Goal: Task Accomplishment & Management: Manage account settings

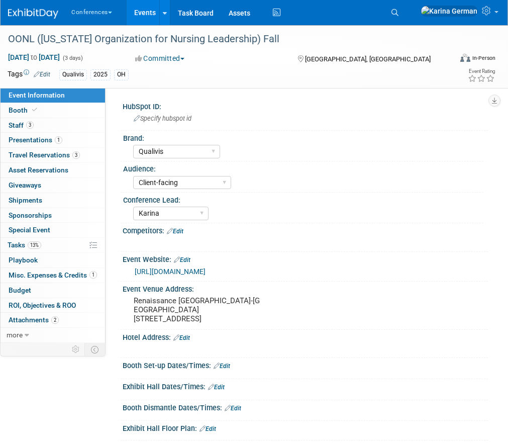
select select "Qualivis"
select select "Client-facing"
select select "Karina"
click at [408, 19] on link "Search" at bounding box center [397, 13] width 22 height 16
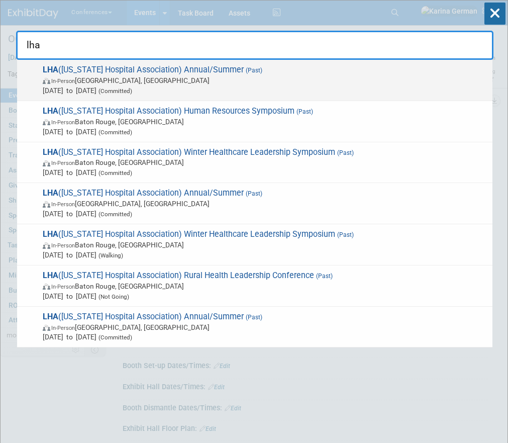
type input "lha"
click at [263, 82] on span "In-Person Orange Beach, AL" at bounding box center [265, 80] width 445 height 10
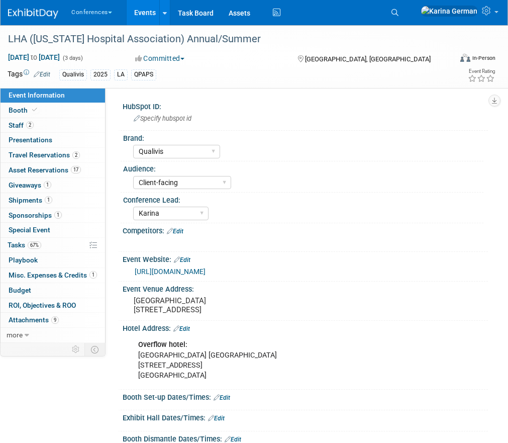
select select "Qualivis"
select select "Client-facing"
select select "Karina"
click at [60, 217] on span "1" at bounding box center [58, 215] width 8 height 8
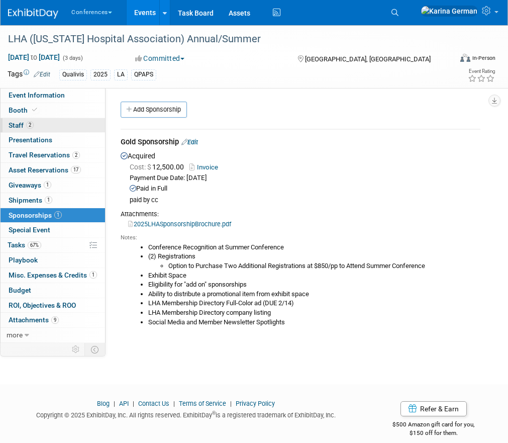
click at [54, 124] on link "2 Staff 2" at bounding box center [53, 125] width 105 height 15
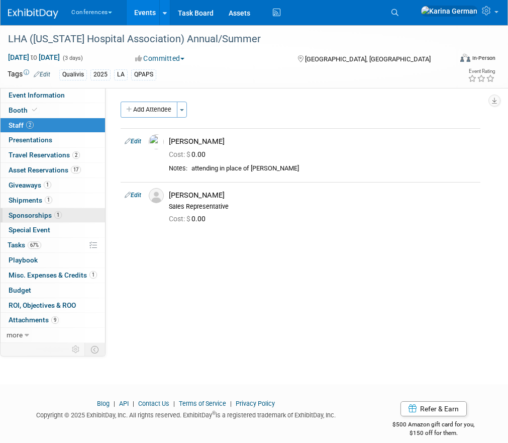
click at [40, 218] on span "Sponsorships 1" at bounding box center [35, 215] width 53 height 8
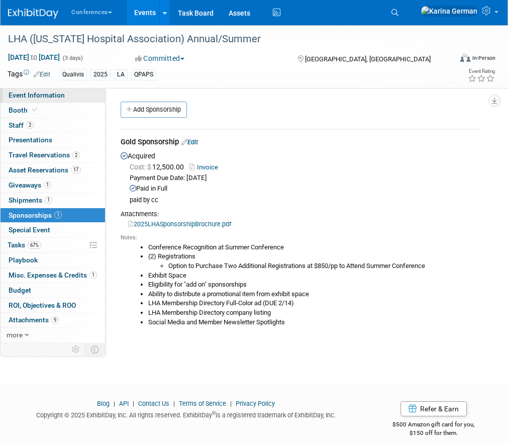
click at [85, 94] on link "Event Information" at bounding box center [53, 95] width 105 height 15
select select "Qualivis"
select select "Client-facing"
select select "Karina"
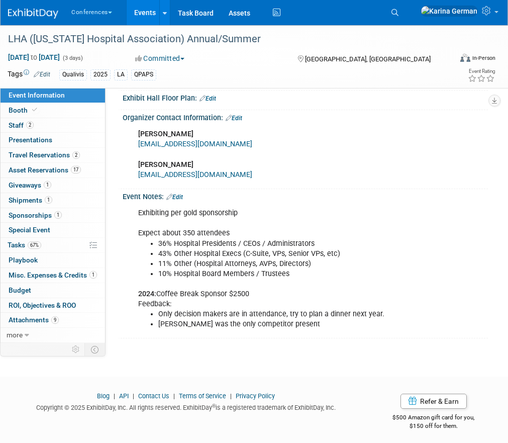
scroll to position [361, 0]
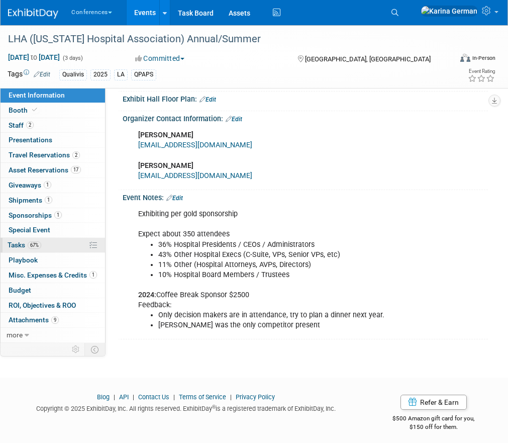
click at [45, 248] on link "67% Tasks 67%" at bounding box center [53, 245] width 105 height 15
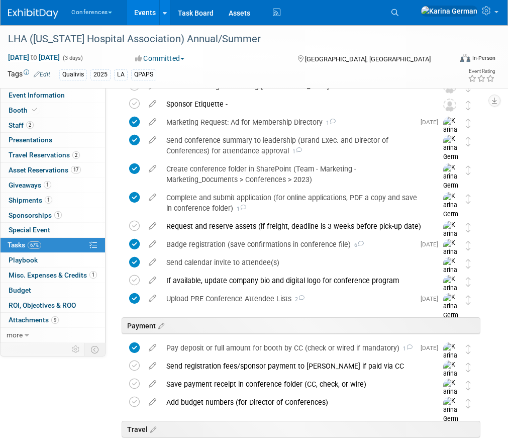
scroll to position [101, 0]
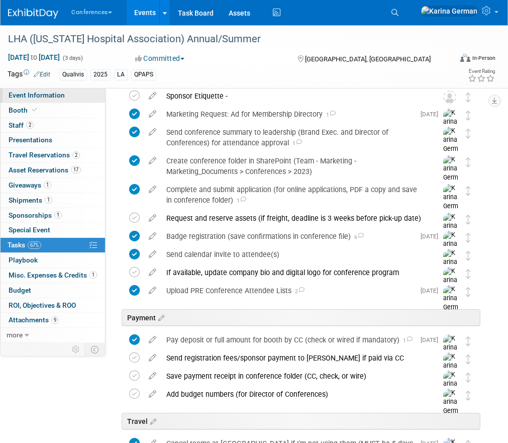
click at [45, 99] on span "Event Information" at bounding box center [37, 95] width 56 height 8
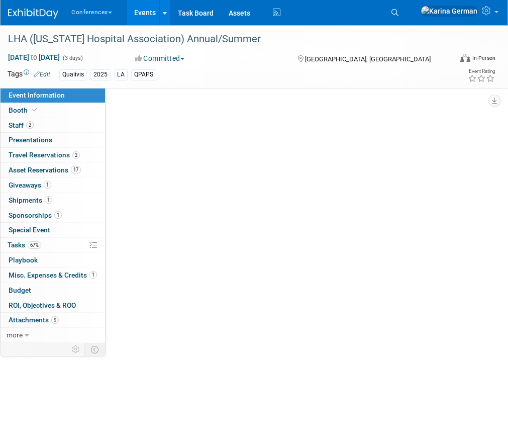
select select "Qualivis"
select select "Client-facing"
select select "Karina"
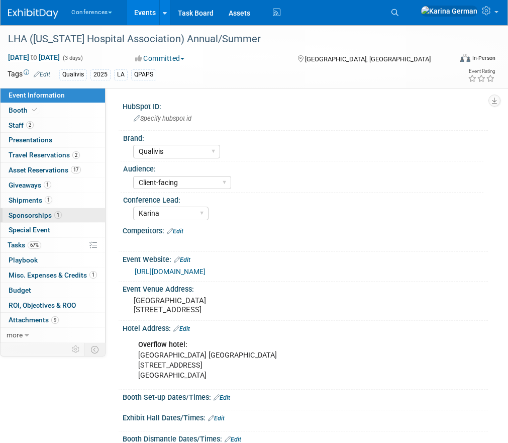
click at [51, 212] on span "Sponsorships 1" at bounding box center [35, 215] width 53 height 8
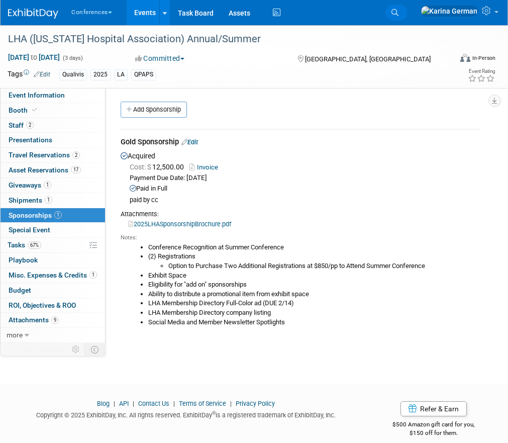
click at [399, 13] on icon at bounding box center [395, 12] width 7 height 7
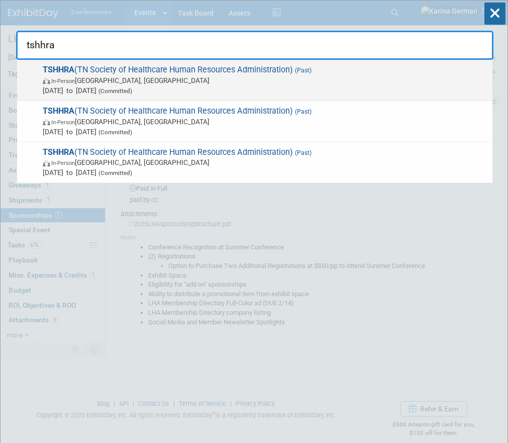
type input "tshhra"
click at [122, 86] on span "Sep 25, 2025 to Sep 26, 2025 (Committed)" at bounding box center [265, 90] width 445 height 10
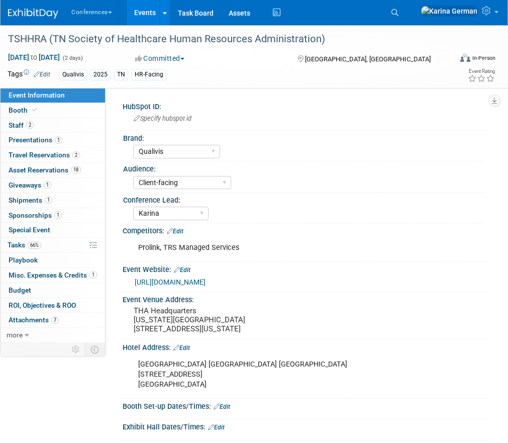
select select "Qualivis"
select select "Client-facing"
select select "Karina"
click at [47, 248] on link "66% Tasks 66%" at bounding box center [53, 245] width 105 height 15
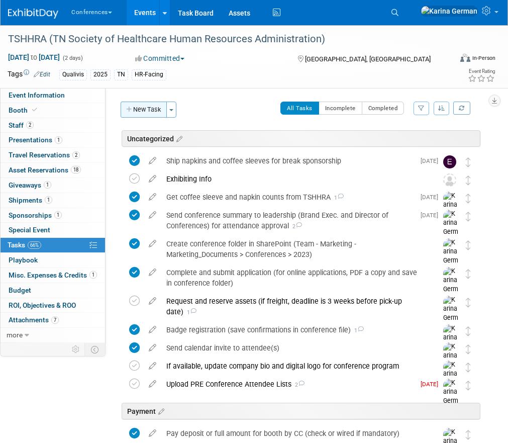
click at [145, 116] on button "New Task" at bounding box center [144, 110] width 46 height 16
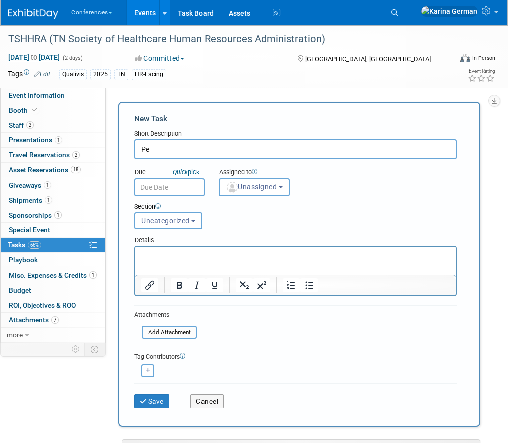
type input "P"
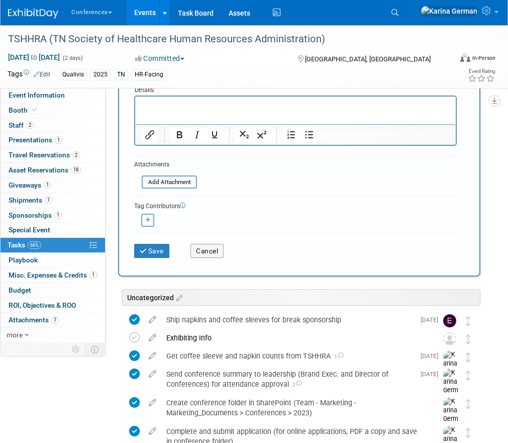
scroll to position [205, 0]
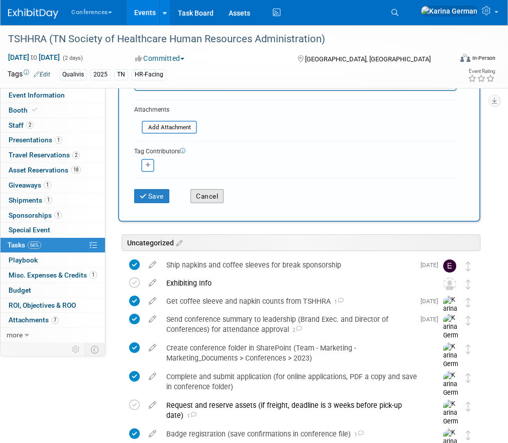
click at [215, 203] on button "Cancel" at bounding box center [207, 196] width 33 height 14
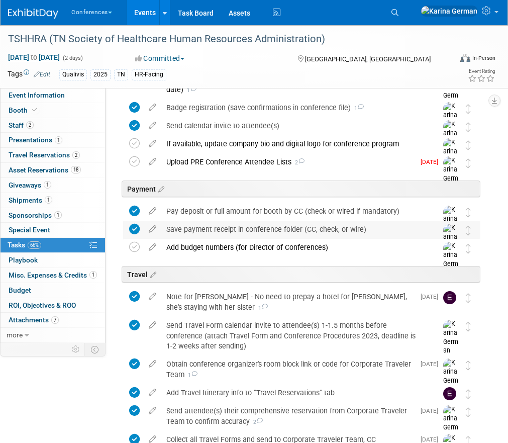
scroll to position [235, 0]
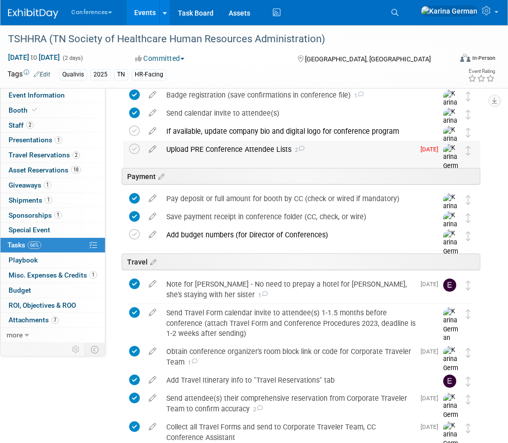
click at [265, 147] on div "Upload PRE Conference Attendee Lists 2" at bounding box center [287, 149] width 253 height 17
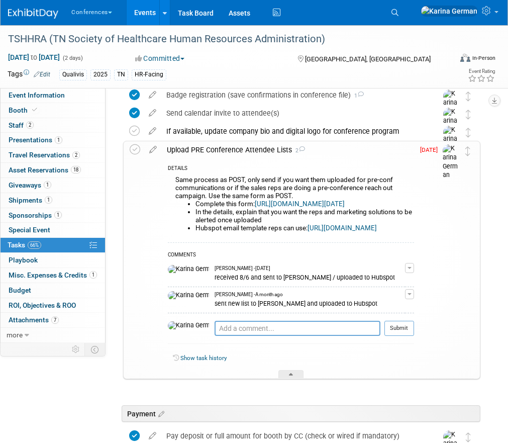
click at [265, 147] on div "Upload PRE Conference Attendee Lists 2" at bounding box center [288, 149] width 252 height 17
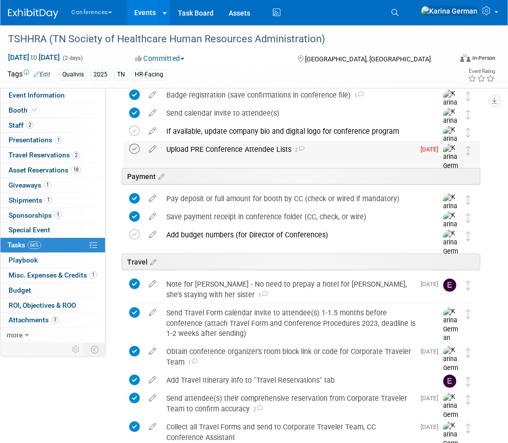
click at [135, 150] on icon at bounding box center [134, 149] width 11 height 11
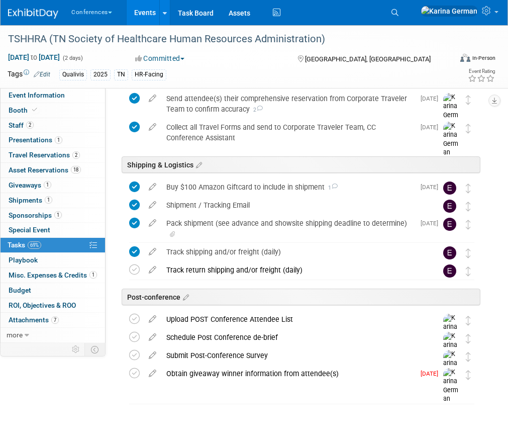
scroll to position [535, 0]
click at [229, 375] on div "Obtain giveaway winner information from attendee(s)" at bounding box center [287, 373] width 253 height 17
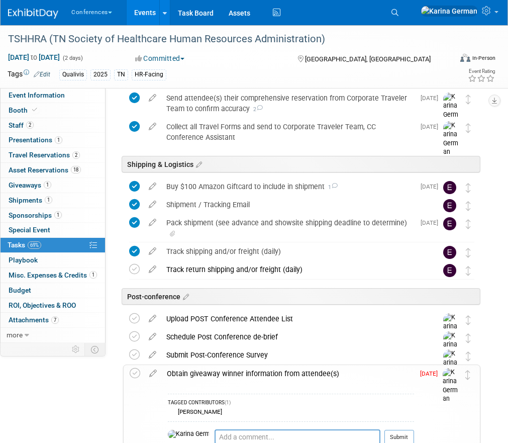
scroll to position [642, 0]
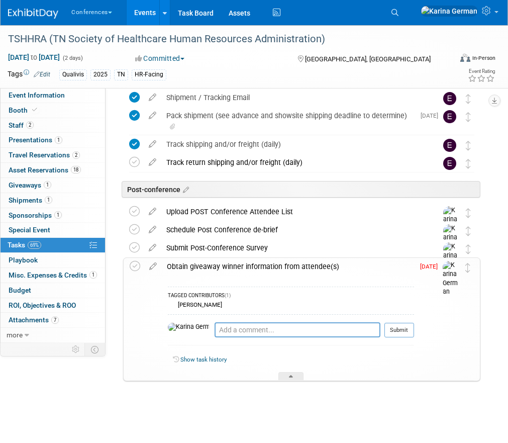
click at [256, 267] on div "Obtain giveaway winner information from attendee(s)" at bounding box center [288, 266] width 252 height 17
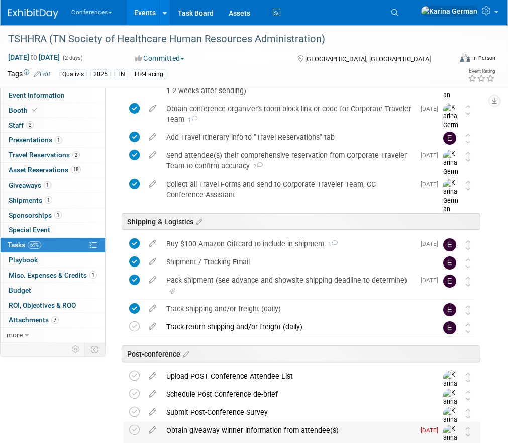
scroll to position [422, 0]
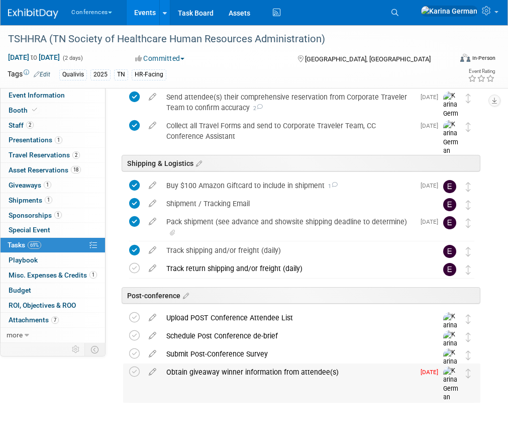
click at [222, 369] on div "Obtain giveaway winner information from attendee(s)" at bounding box center [287, 372] width 253 height 17
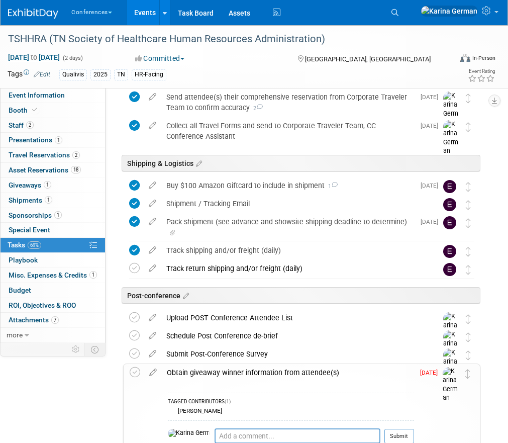
scroll to position [642, 0]
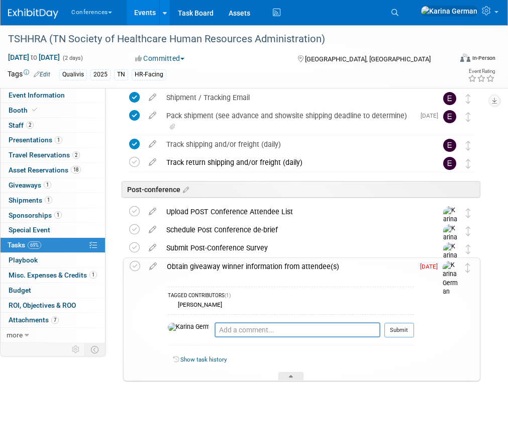
click at [234, 320] on div "Pro tip: Press Ctrl-Enter to submit comment. Submit" at bounding box center [291, 332] width 246 height 36
click at [224, 327] on textarea at bounding box center [298, 329] width 166 height 15
type textarea "n/a - gave out giftcard"
click at [394, 328] on button "Submit" at bounding box center [400, 330] width 30 height 15
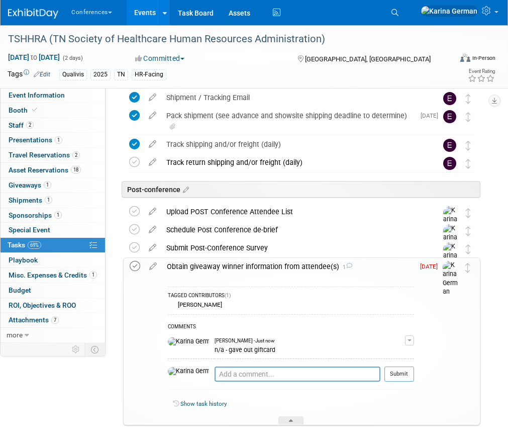
click at [132, 267] on icon at bounding box center [135, 266] width 11 height 11
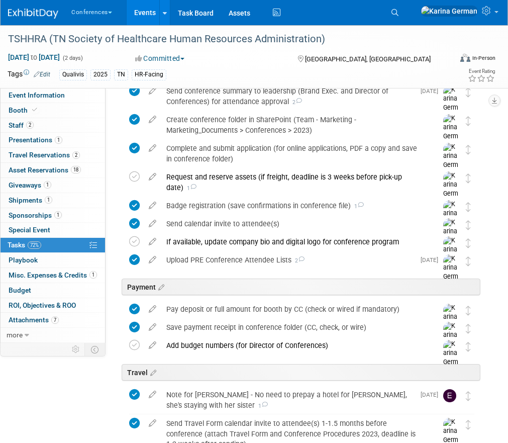
scroll to position [0, 0]
